Goal: Navigation & Orientation: Find specific page/section

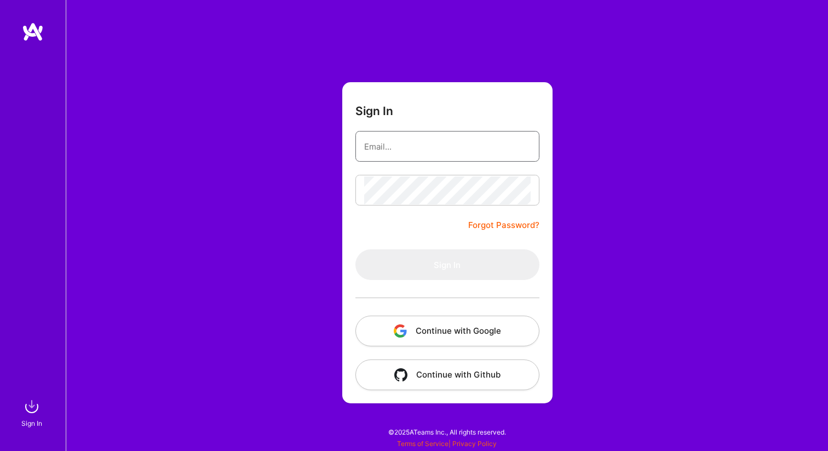
type input "[EMAIL_ADDRESS][DOMAIN_NAME]"
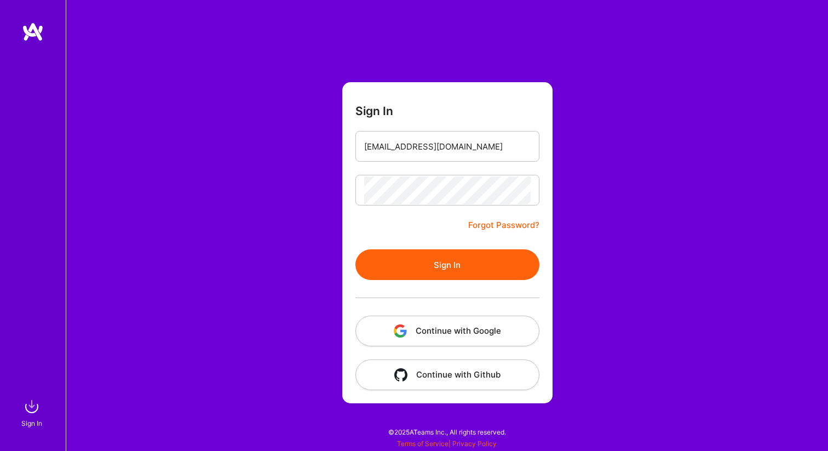
click at [451, 266] on button "Sign In" at bounding box center [447, 264] width 184 height 31
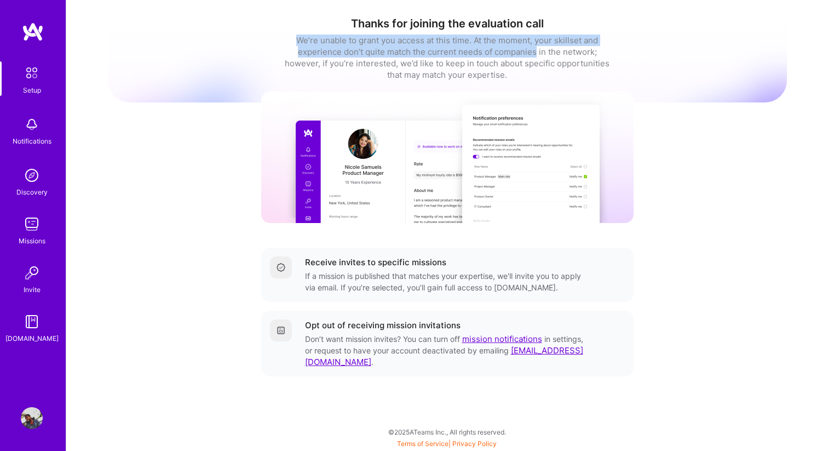
drag, startPoint x: 296, startPoint y: 39, endPoint x: 534, endPoint y: 47, distance: 238.3
click at [534, 47] on div "We’re unable to grant you access at this time. At the moment, your skillset and…" at bounding box center [447, 57] width 329 height 46
click at [27, 231] on img at bounding box center [32, 224] width 22 height 22
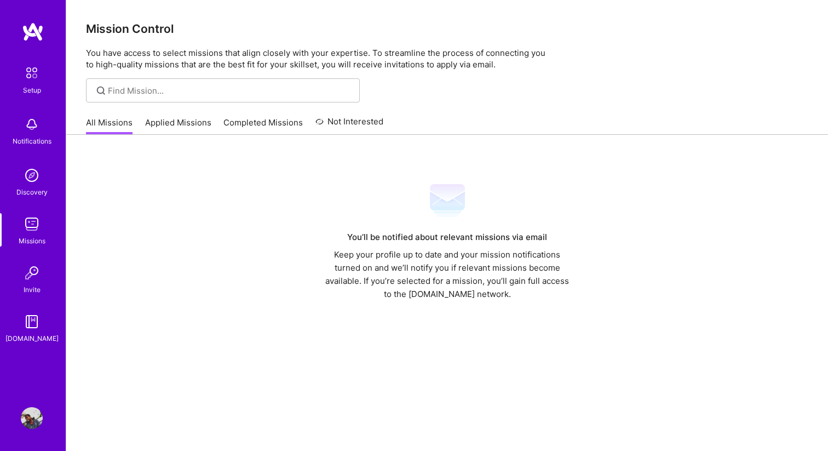
click at [149, 124] on link "Applied Missions" at bounding box center [178, 126] width 66 height 18
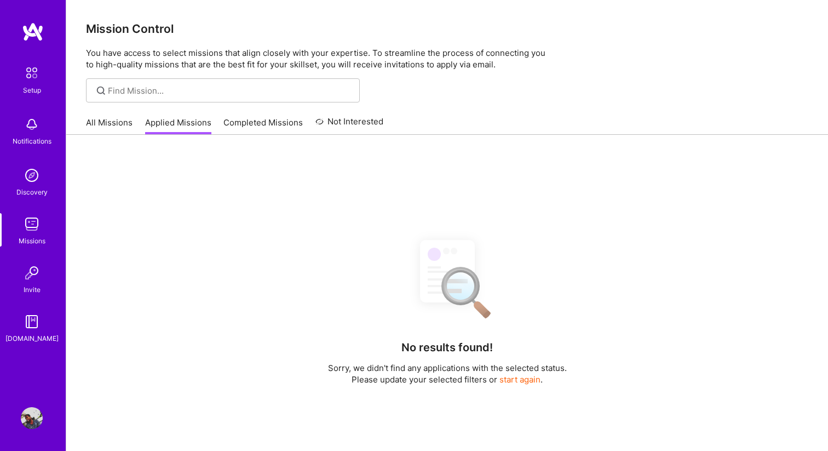
click at [36, 70] on img at bounding box center [31, 72] width 23 height 23
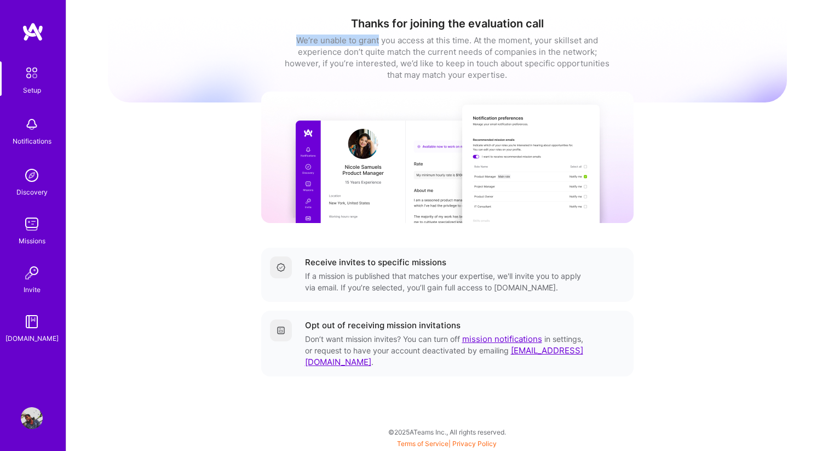
drag, startPoint x: 296, startPoint y: 39, endPoint x: 378, endPoint y: 43, distance: 82.8
click at [378, 43] on div "We’re unable to grant you access at this time. At the moment, your skillset and…" at bounding box center [447, 57] width 329 height 46
click at [31, 327] on img at bounding box center [32, 321] width 22 height 22
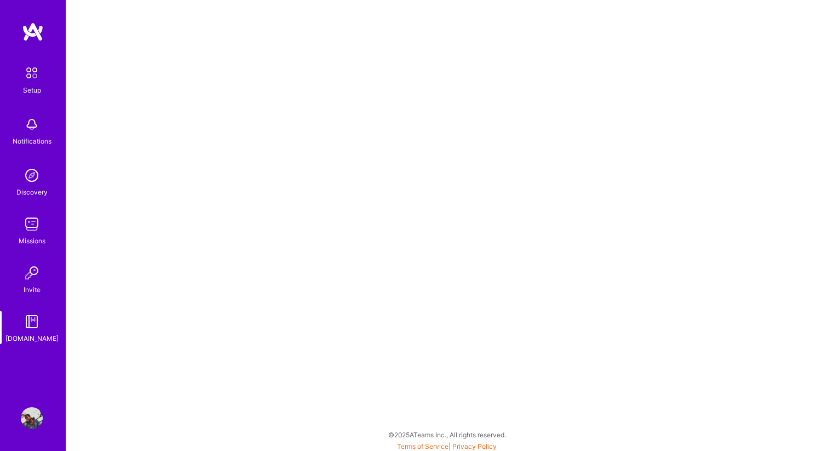
click at [31, 275] on img at bounding box center [32, 273] width 22 height 22
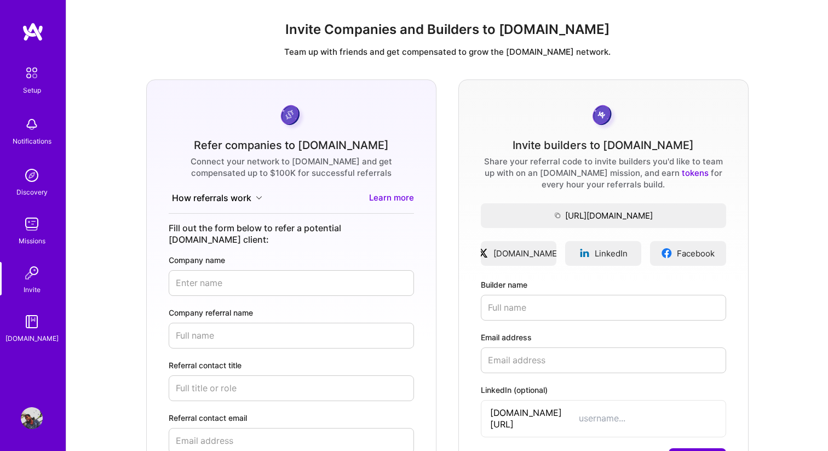
click at [31, 211] on div "Setup Notifications Discovery Missions Invite [DOMAIN_NAME]" at bounding box center [33, 202] width 66 height 283
click at [34, 133] on img at bounding box center [32, 124] width 22 height 22
click at [31, 182] on img at bounding box center [32, 175] width 22 height 22
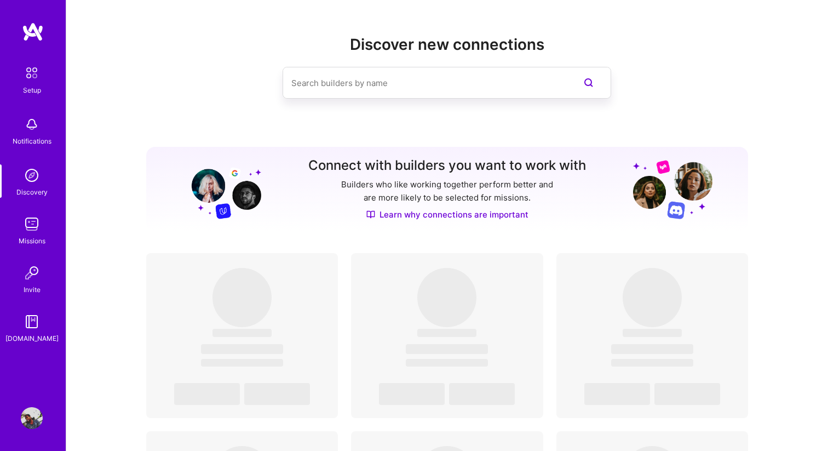
click at [34, 50] on div "Setup Notifications Discovery Missions Invite [DOMAIN_NAME]" at bounding box center [33, 207] width 66 height 370
click at [35, 37] on img at bounding box center [33, 32] width 22 height 20
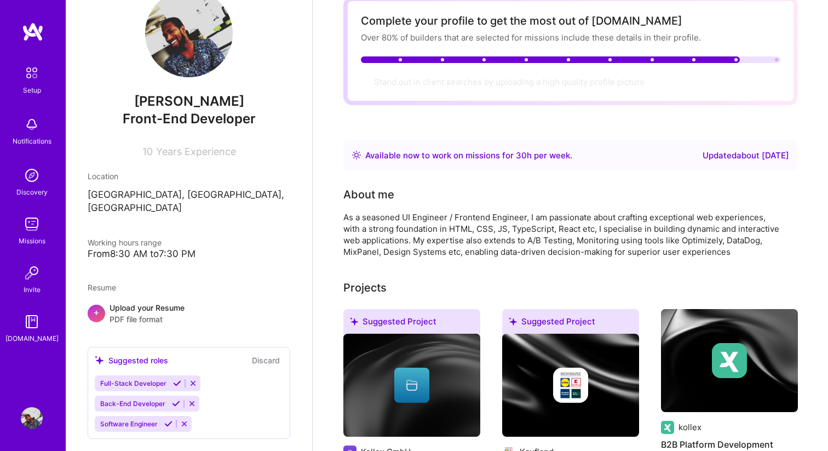
scroll to position [5, 0]
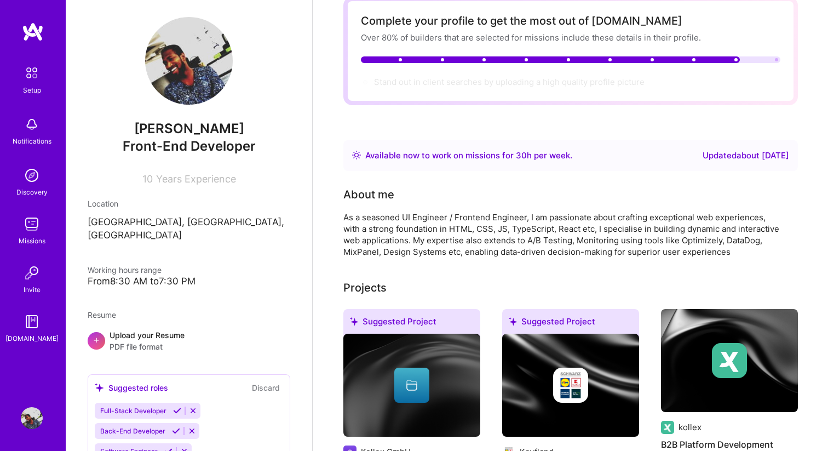
click at [29, 35] on img at bounding box center [33, 32] width 22 height 20
click at [37, 421] on img at bounding box center [32, 418] width 22 height 22
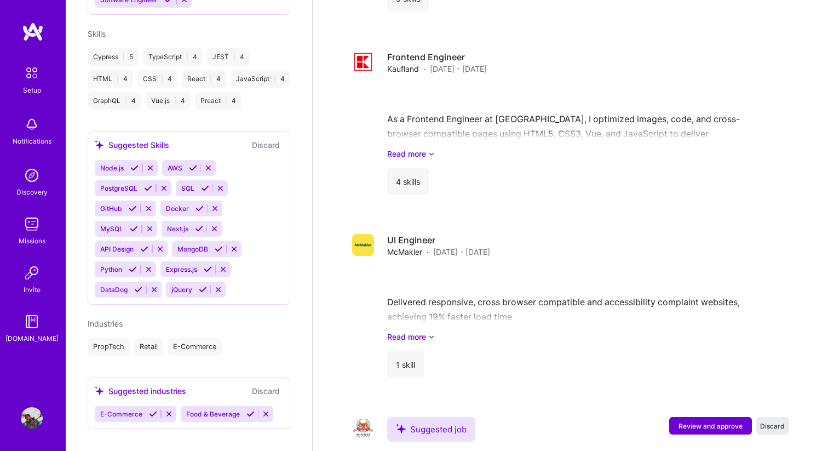
scroll to position [1366, 0]
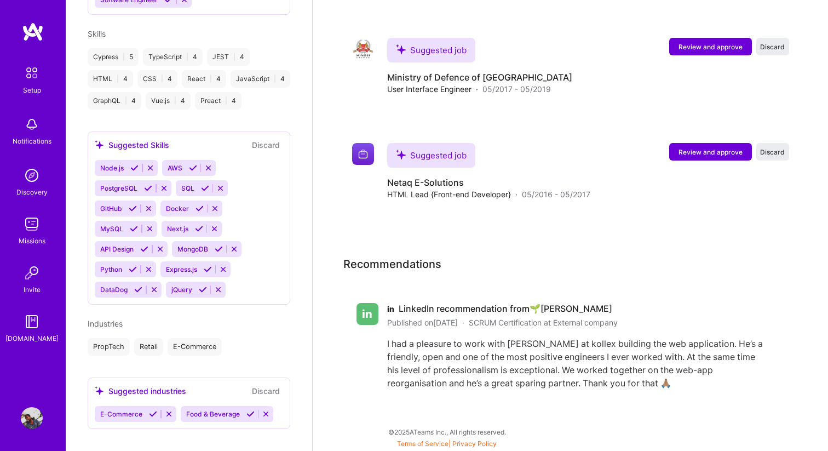
click at [28, 27] on img at bounding box center [33, 32] width 22 height 20
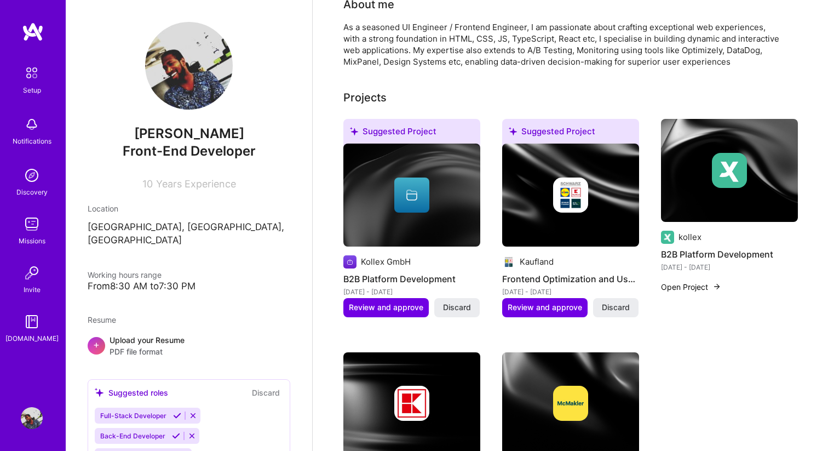
scroll to position [0, 0]
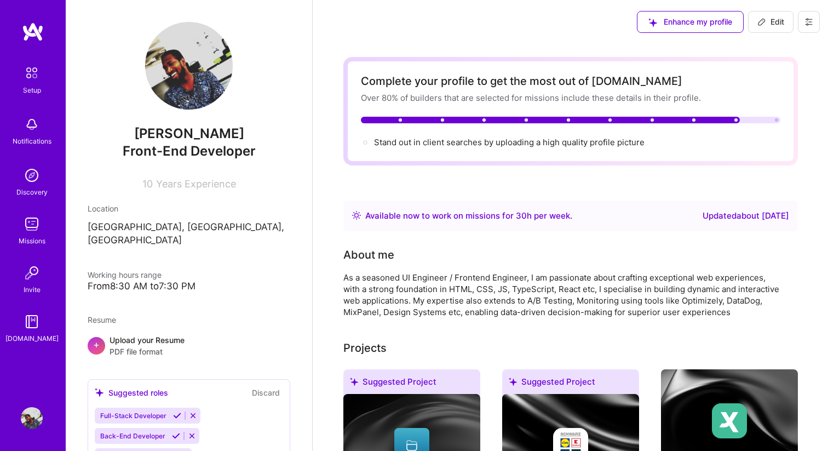
click at [809, 26] on icon at bounding box center [808, 22] width 9 height 9
click at [762, 102] on button "Log Out" at bounding box center [779, 103] width 82 height 28
